Goal: Use online tool/utility: Utilize a website feature to perform a specific function

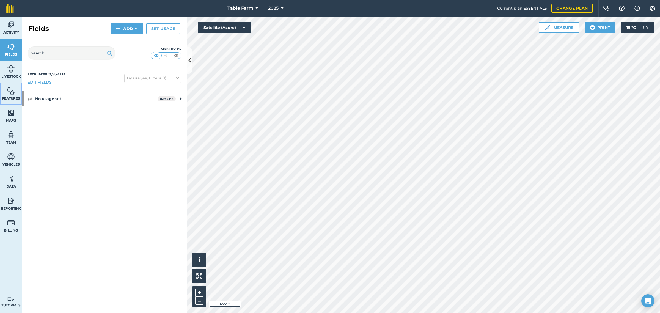
click at [6, 98] on span "Features" at bounding box center [11, 98] width 22 height 4
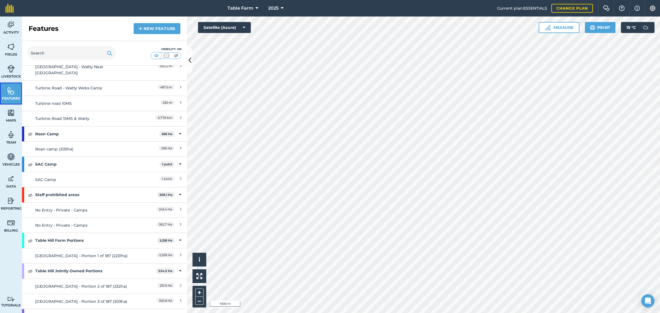
scroll to position [2475, 0]
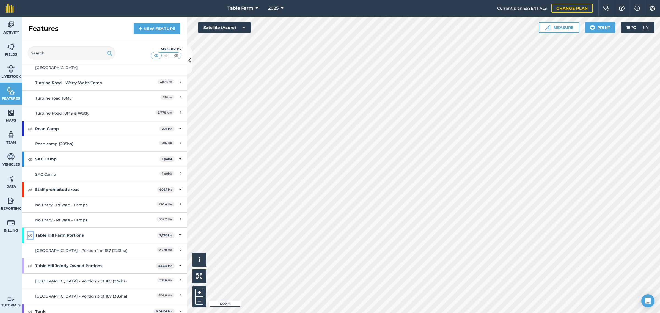
click at [29, 232] on img at bounding box center [30, 235] width 5 height 7
click at [30, 232] on img at bounding box center [30, 235] width 5 height 7
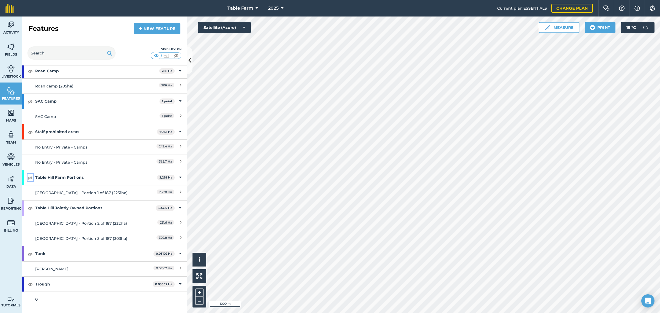
scroll to position [2544, 0]
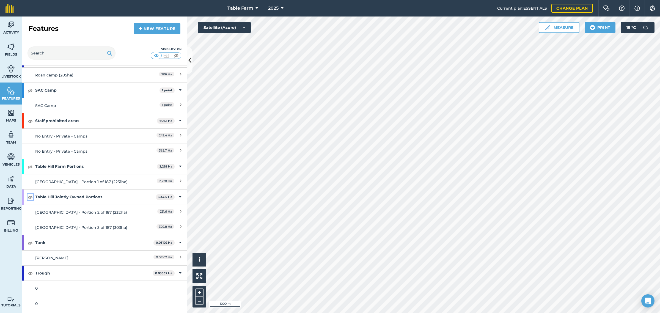
click at [29, 194] on img at bounding box center [30, 197] width 5 height 7
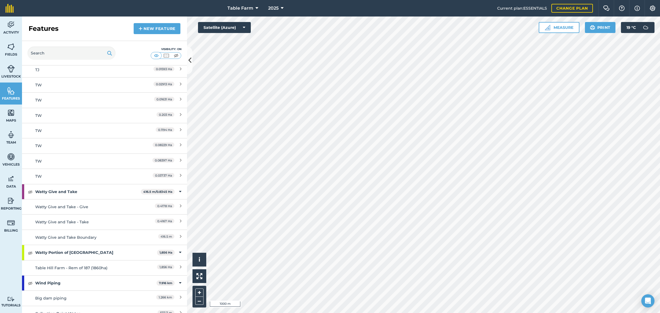
scroll to position [3392, 0]
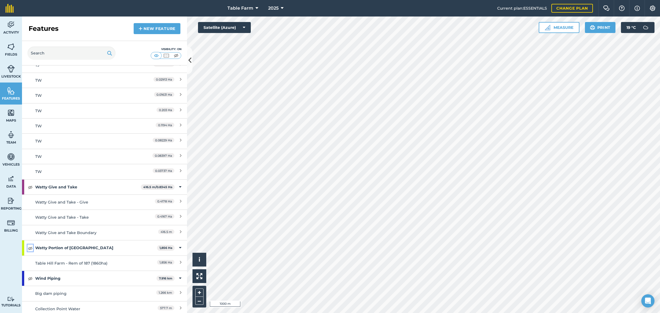
click at [29, 245] on img at bounding box center [30, 248] width 5 height 7
click at [556, 28] on button "Measure" at bounding box center [559, 27] width 41 height 11
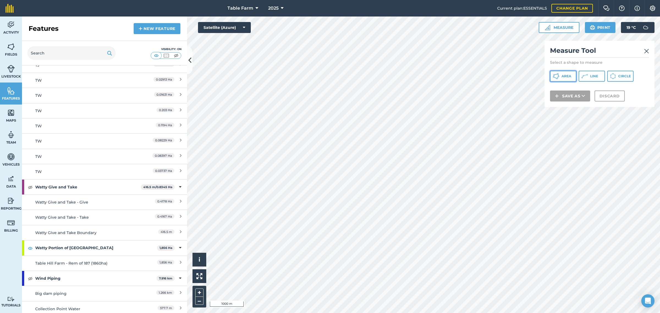
click at [563, 76] on span "Area" at bounding box center [567, 76] width 10 height 4
click at [615, 103] on button "Discard" at bounding box center [610, 103] width 30 height 11
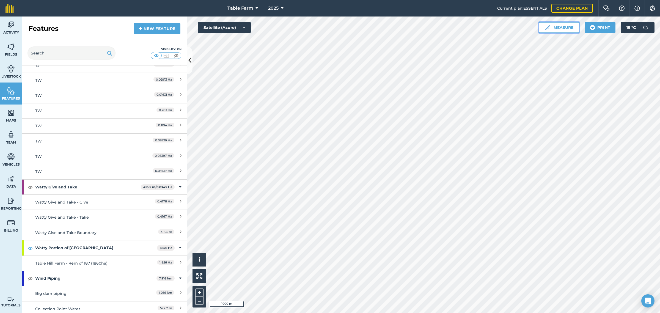
drag, startPoint x: 555, startPoint y: 24, endPoint x: 553, endPoint y: 28, distance: 4.3
click at [555, 24] on button "Measure" at bounding box center [559, 27] width 41 height 11
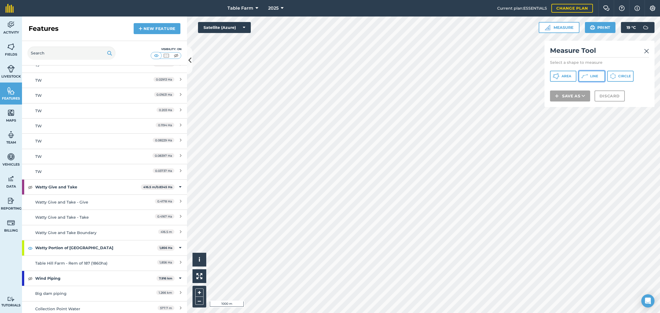
click at [559, 74] on icon at bounding box center [556, 76] width 7 height 7
click at [609, 102] on button "Discard" at bounding box center [610, 103] width 30 height 11
